Goal: Task Accomplishment & Management: Manage account settings

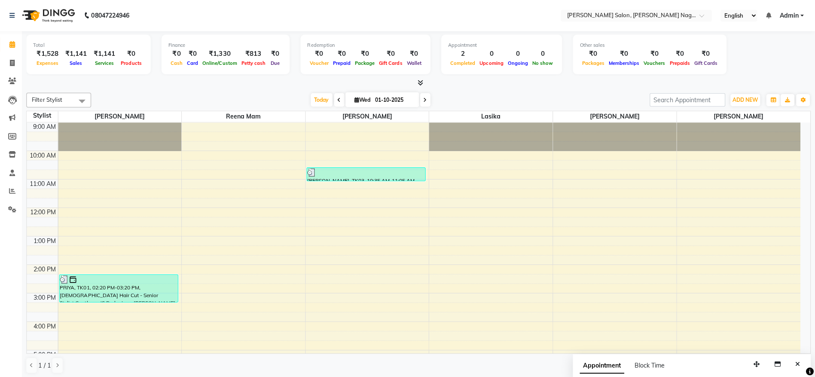
scroll to position [80, 0]
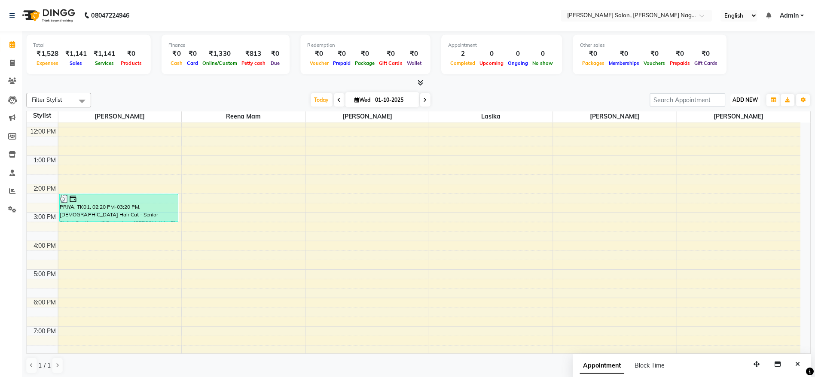
click at [752, 100] on span "ADD NEW" at bounding box center [745, 99] width 25 height 6
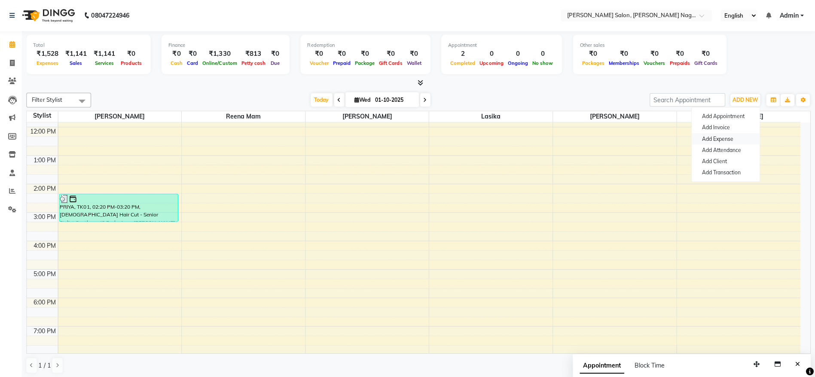
click at [735, 140] on link "Add Expense" at bounding box center [726, 138] width 68 height 11
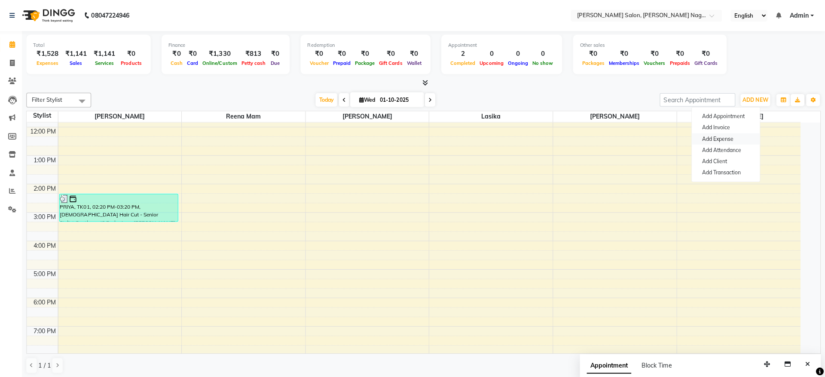
select select "1"
select select "5216"
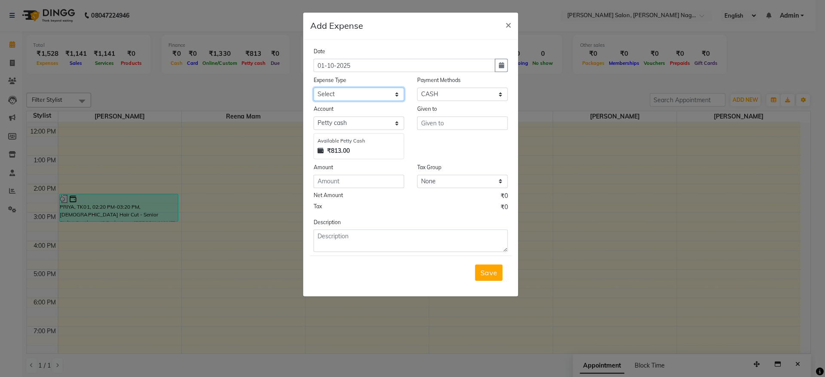
click at [384, 94] on select "Select Advance Salary Bank charges Car maintenance Cash transfer to bank Cash t…" at bounding box center [361, 93] width 90 height 13
select select "24754"
click at [316, 87] on select "Select Advance Salary Bank charges Car maintenance Cash transfer to bank Cash t…" at bounding box center [361, 93] width 90 height 13
click at [439, 127] on input "text" at bounding box center [464, 122] width 90 height 13
type input "divya"
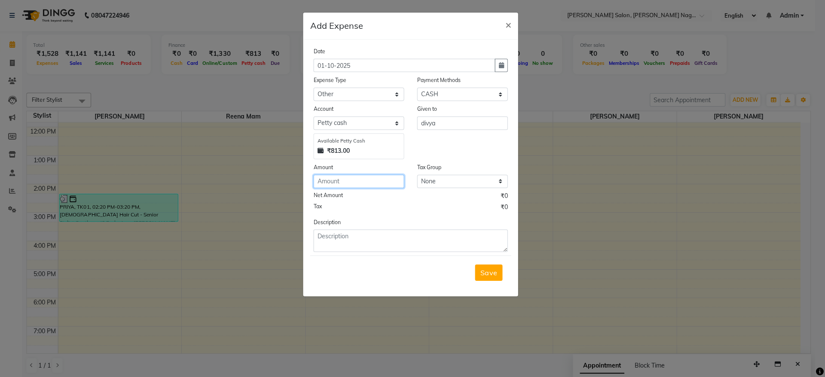
click at [338, 179] on input "number" at bounding box center [361, 180] width 90 height 13
type input "430"
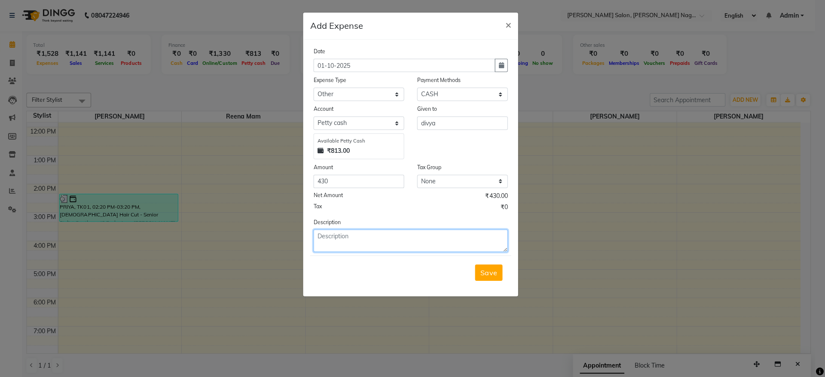
click at [345, 240] on textarea at bounding box center [412, 240] width 193 height 22
type textarea "Balloon Decoration"
click at [487, 279] on button "Save" at bounding box center [489, 271] width 27 height 16
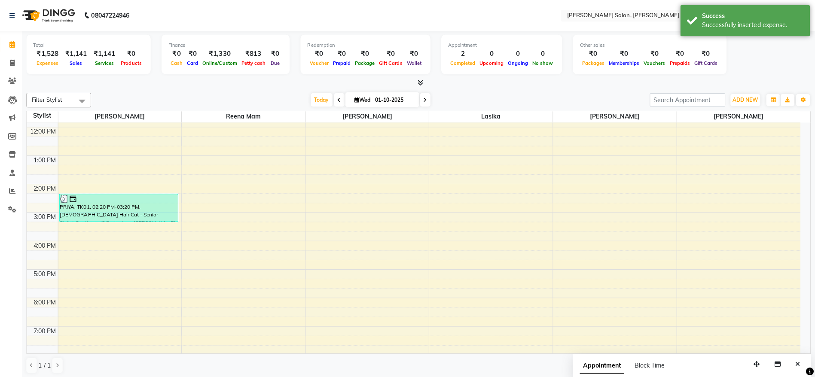
scroll to position [0, 0]
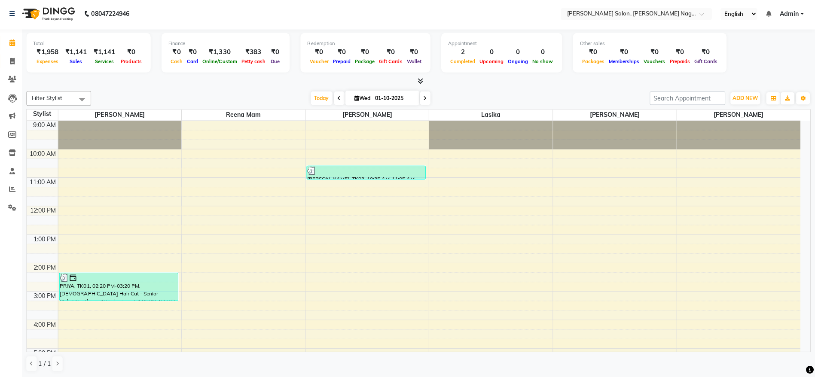
click at [17, 64] on icon at bounding box center [16, 62] width 5 height 6
select select "6221"
select select "service"
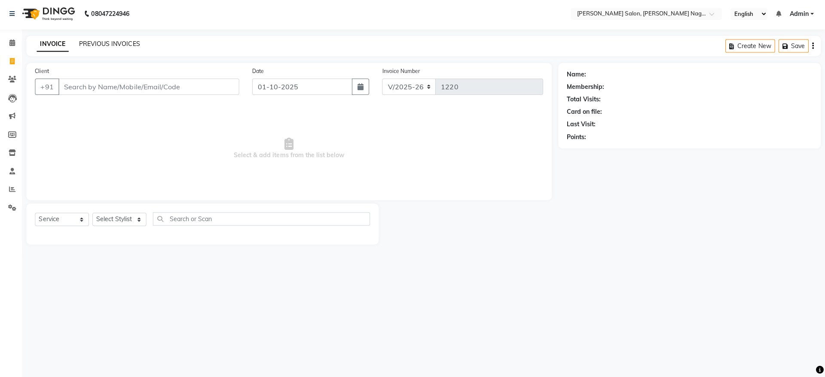
click at [109, 46] on link "PREVIOUS INVOICES" at bounding box center [112, 45] width 61 height 8
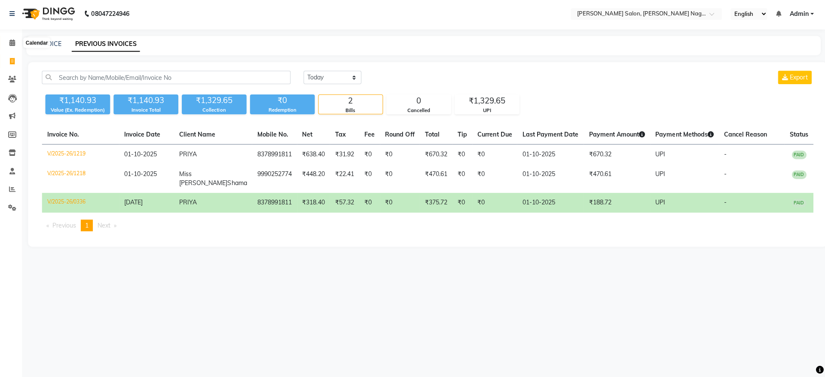
click at [16, 42] on icon at bounding box center [16, 44] width 6 height 6
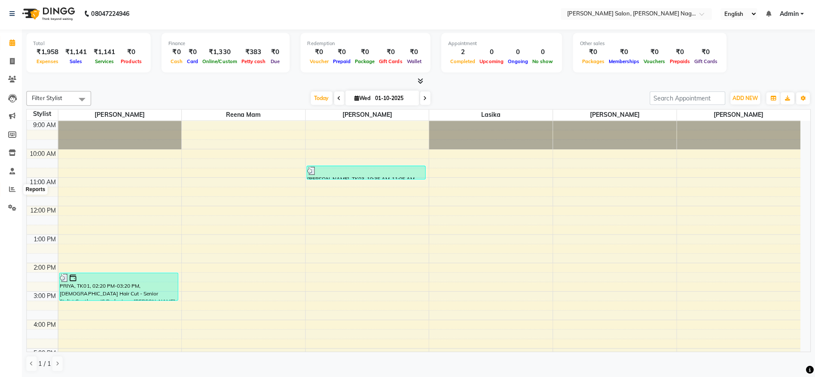
click at [12, 187] on span at bounding box center [16, 191] width 15 height 10
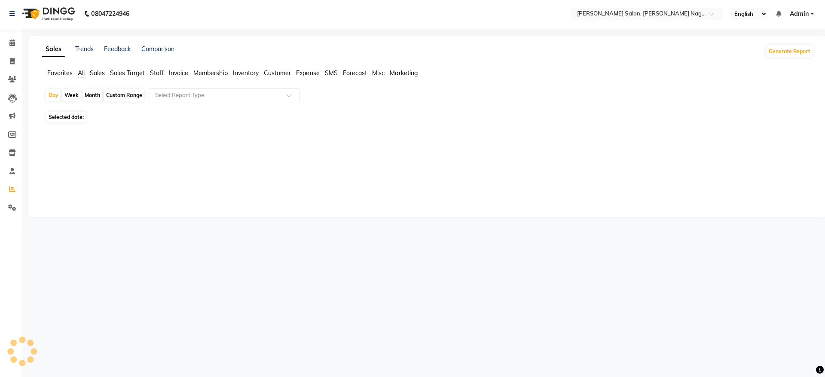
click at [12, 187] on span at bounding box center [16, 191] width 15 height 10
click at [778, 139] on button "Download PDF" at bounding box center [775, 140] width 41 height 12
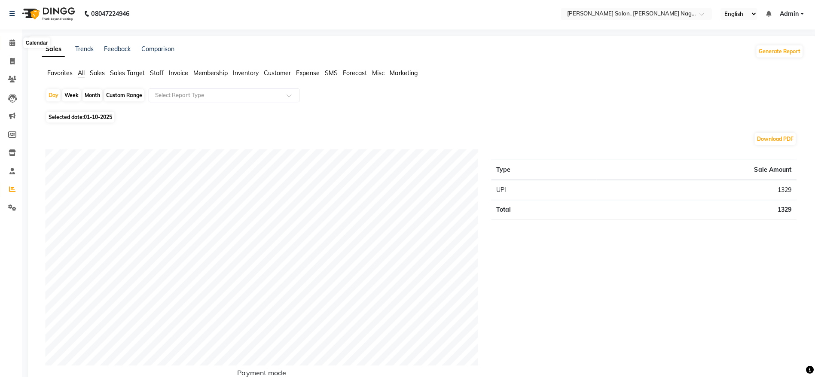
click at [15, 47] on span at bounding box center [16, 45] width 15 height 10
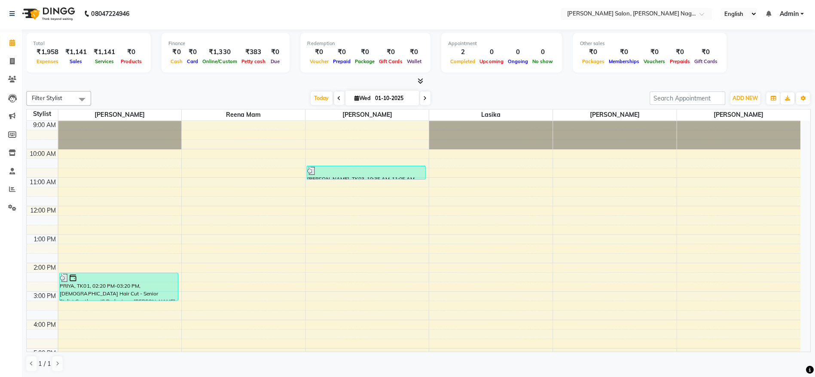
click at [425, 97] on icon at bounding box center [426, 99] width 3 height 5
type input "02-10-2025"
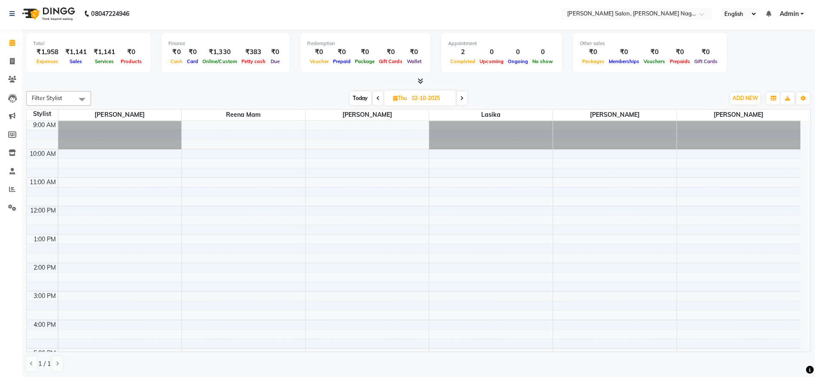
click at [790, 11] on span "Admin" at bounding box center [789, 15] width 19 height 9
click at [778, 56] on link "Sign out" at bounding box center [759, 58] width 79 height 13
